Goal: Task Accomplishment & Management: Complete application form

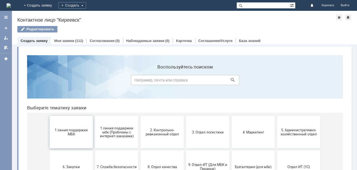
click at [54, 139] on button "1 линия поддержки МБК" at bounding box center [71, 132] width 43 height 33
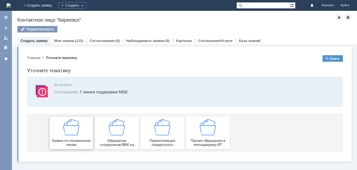
click at [71, 141] on span "Заявка по отложенным чекам" at bounding box center [71, 143] width 40 height 8
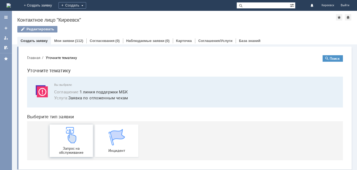
click at [78, 145] on div "Запрос на обслуживание" at bounding box center [71, 141] width 40 height 28
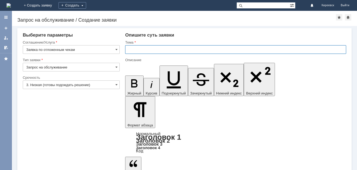
click at [164, 51] on input "text" at bounding box center [235, 49] width 221 height 9
type input "МБК Киреевск. Отложенные чеки"
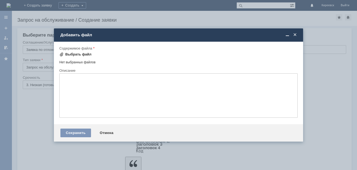
click at [82, 55] on div "Выбрать файл" at bounding box center [78, 54] width 26 height 4
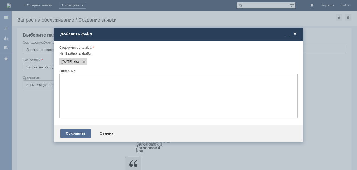
click at [83, 133] on div "Сохранить" at bounding box center [75, 133] width 31 height 9
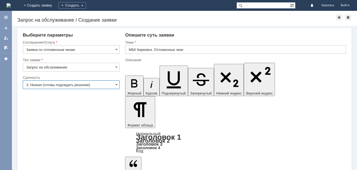
click at [56, 87] on input "3. Низкая (готовы подождать решение)" at bounding box center [71, 85] width 97 height 9
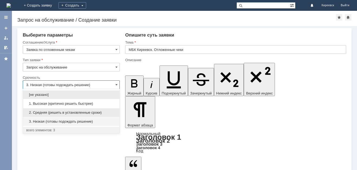
click at [54, 113] on span "2. Средняя (решить в установленные сроки)" at bounding box center [71, 113] width 90 height 4
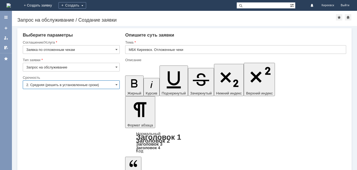
type input "2. Средняя (решить в установленные сроки)"
